Goal: Information Seeking & Learning: Learn about a topic

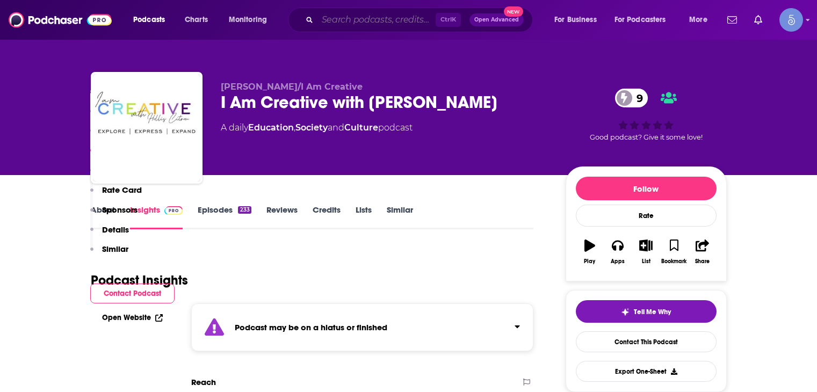
click at [367, 19] on input "Search podcasts, credits, & more..." at bounding box center [377, 19] width 118 height 17
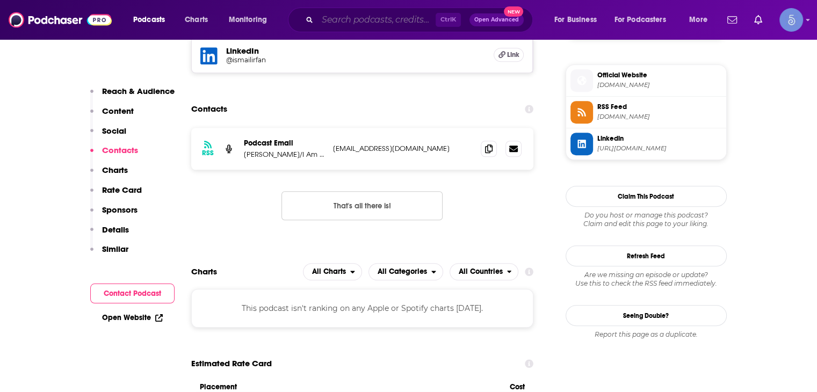
scroll to position [860, 0]
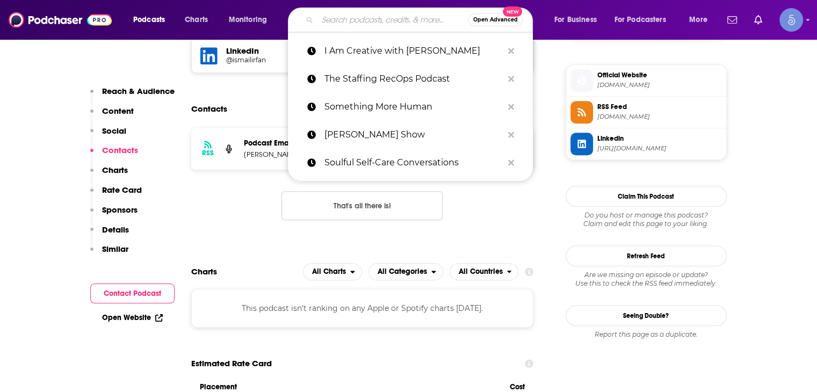
paste input "[URL][DOMAIN_NAME]"
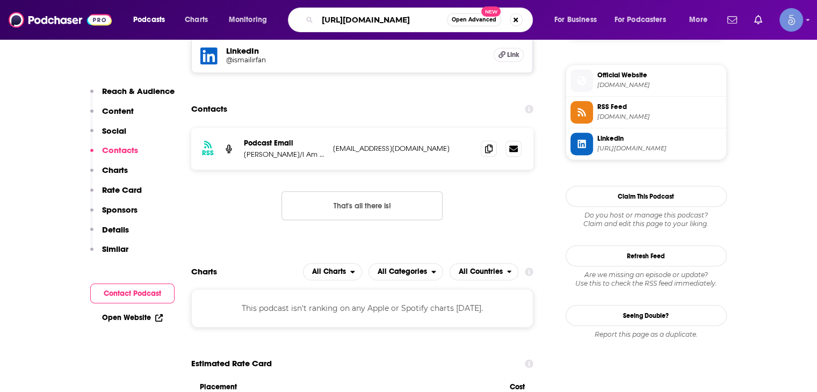
scroll to position [0, 0]
type input "h"
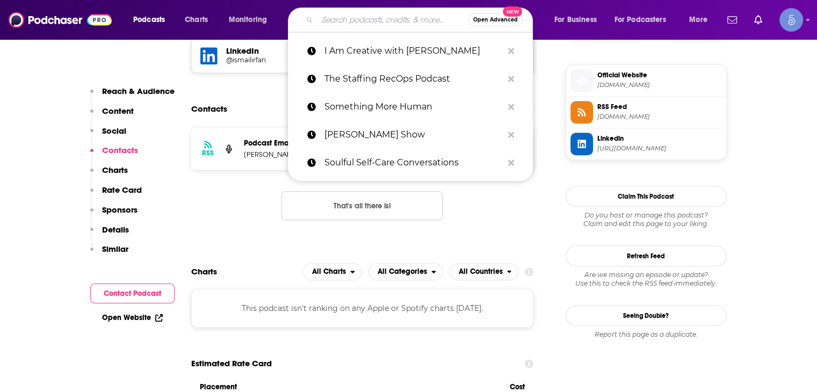
click at [356, 21] on input "Search podcasts, credits, & more..." at bounding box center [393, 19] width 151 height 17
paste input "Inside Personal Growth with [PERSON_NAME]"
type input "Inside Personal Growth with [PERSON_NAME]"
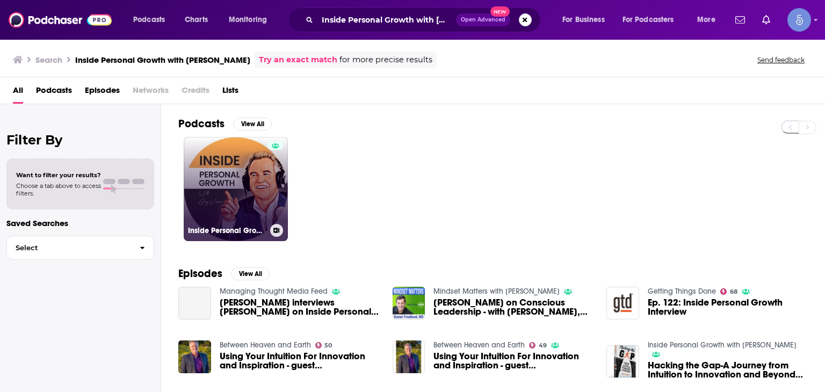
click at [228, 192] on link "Inside Personal Growth with [PERSON_NAME]" at bounding box center [236, 189] width 104 height 104
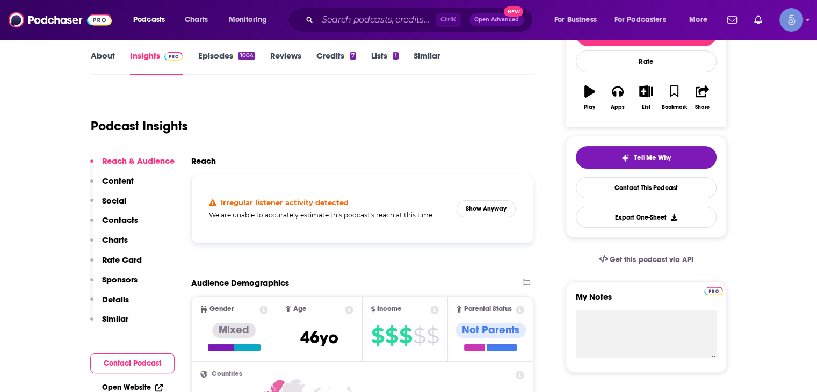
scroll to position [161, 0]
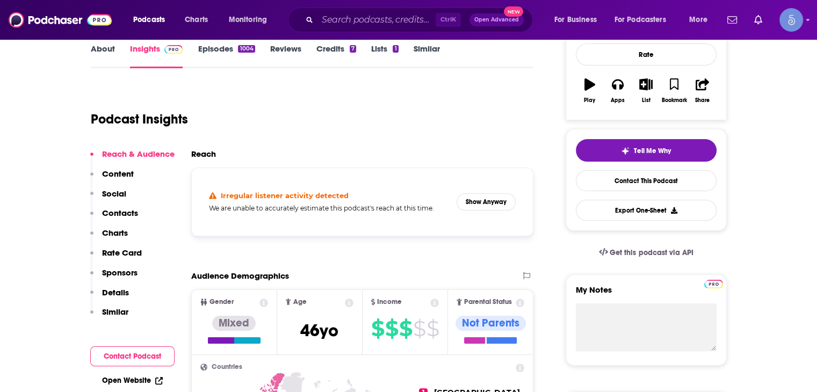
click at [117, 189] on p "Social" at bounding box center [114, 194] width 24 height 10
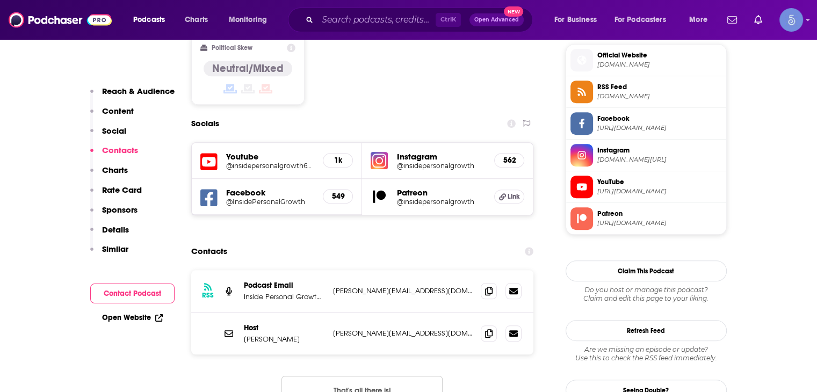
scroll to position [902, 0]
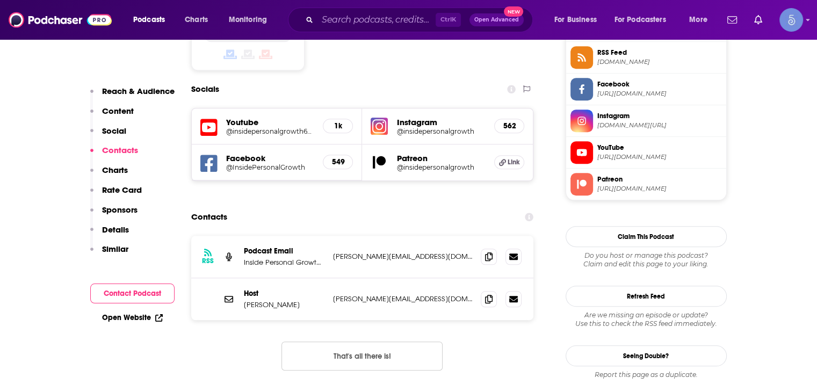
click at [116, 134] on p "Social" at bounding box center [114, 131] width 24 height 10
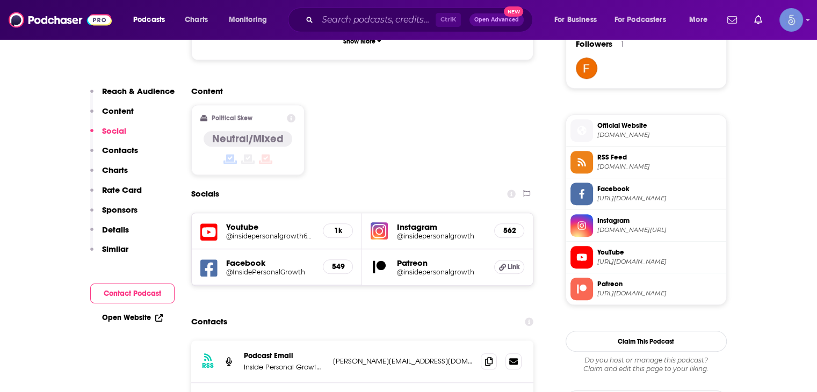
scroll to position [795, 0]
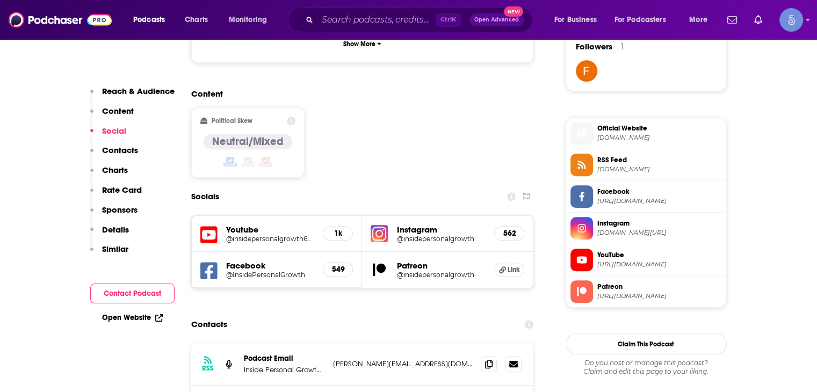
click at [108, 169] on p "Charts" at bounding box center [115, 170] width 26 height 10
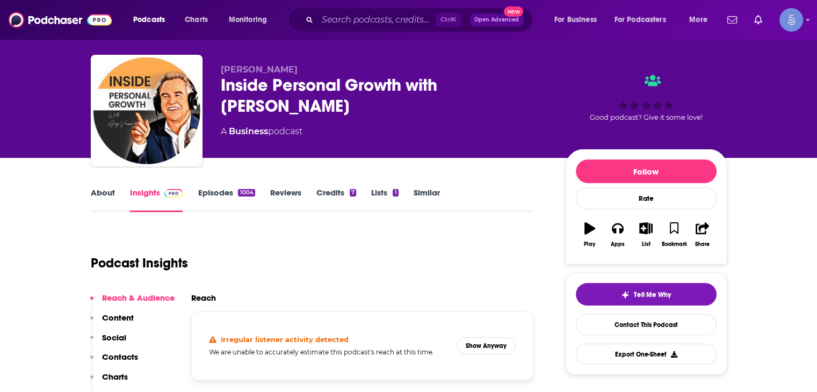
scroll to position [0, 0]
